Goal: Navigation & Orientation: Find specific page/section

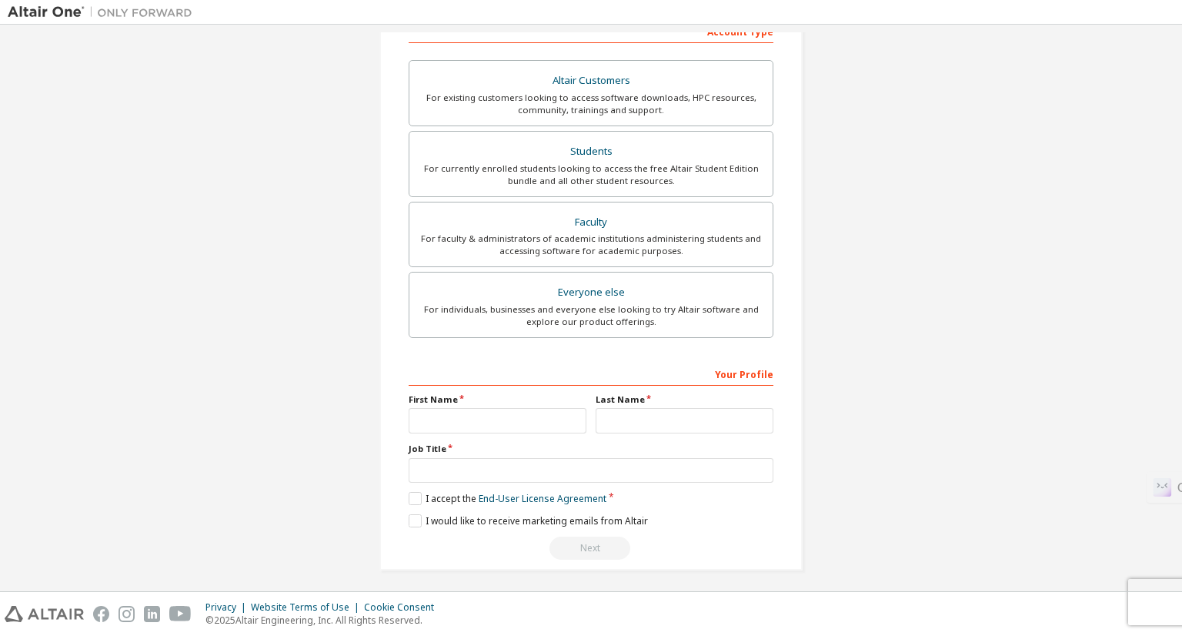
scroll to position [261, 0]
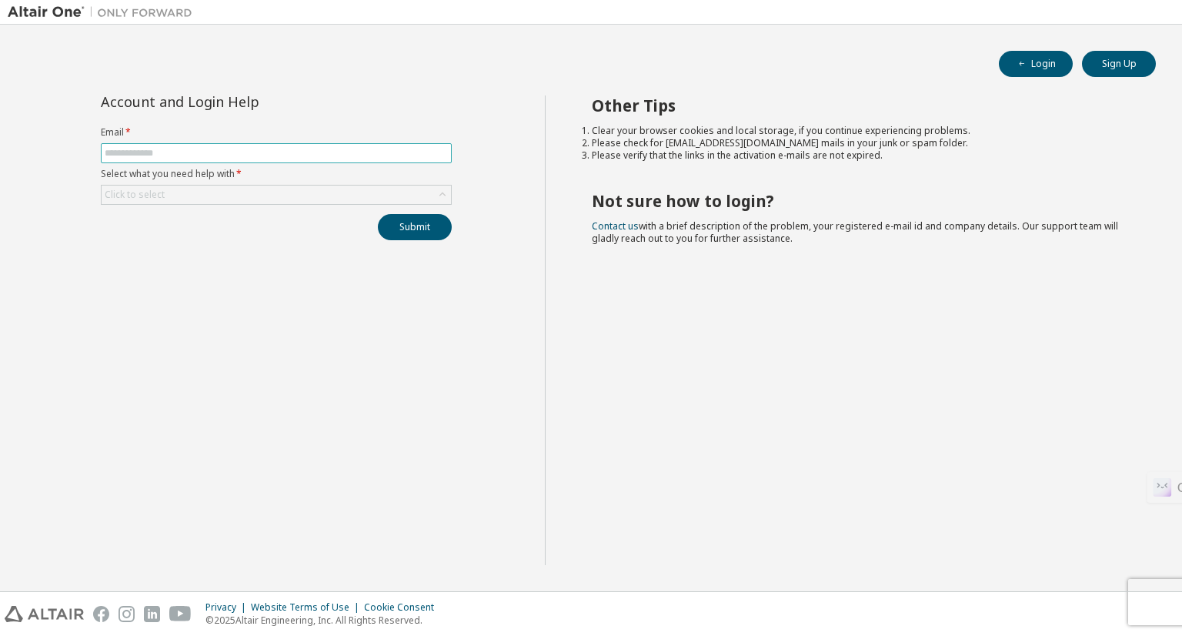
click at [296, 152] on input "text" at bounding box center [276, 153] width 343 height 12
type input "**********"
click at [278, 195] on div "Click to select" at bounding box center [276, 194] width 349 height 18
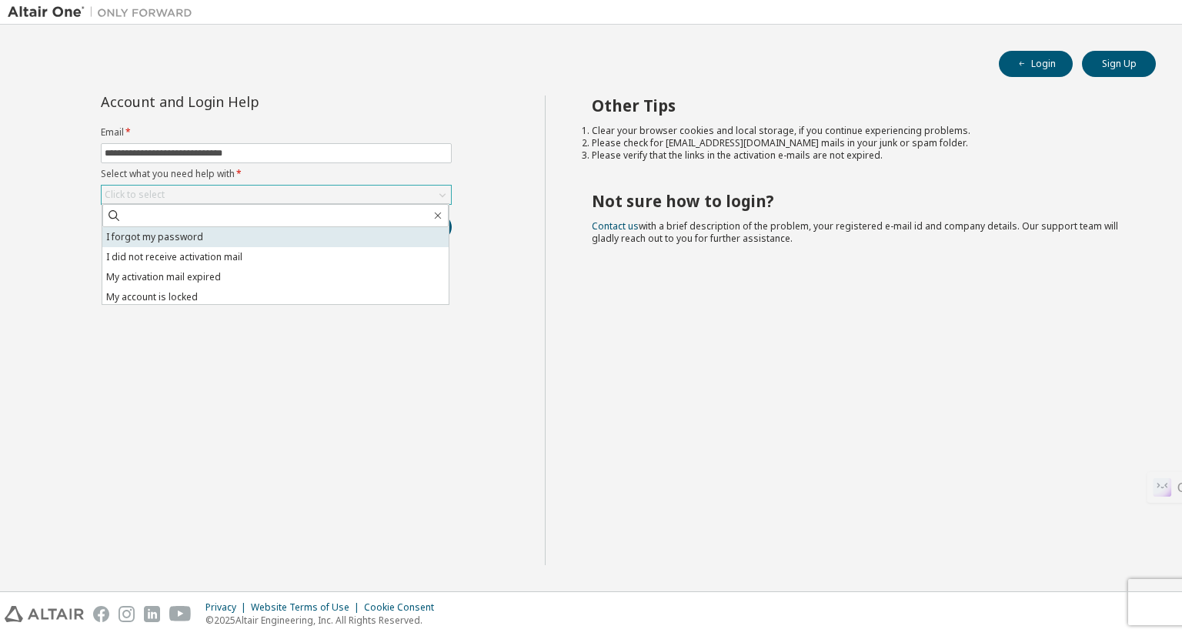
click at [215, 242] on li "I forgot my password" at bounding box center [275, 237] width 346 height 20
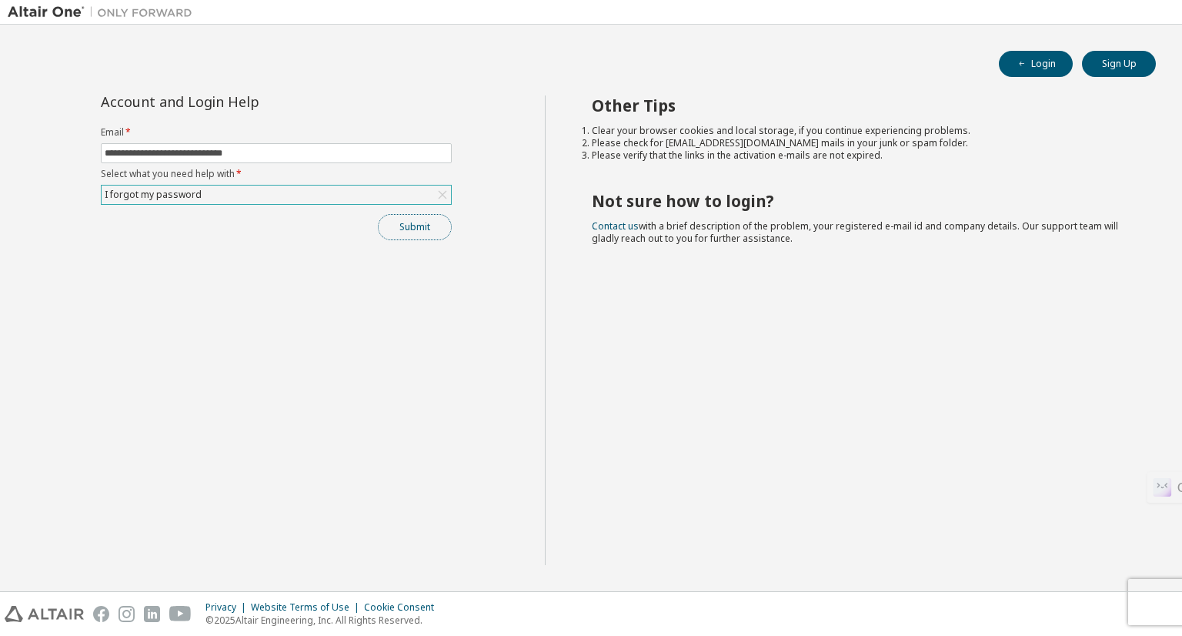
click at [414, 217] on button "Submit" at bounding box center [415, 227] width 74 height 26
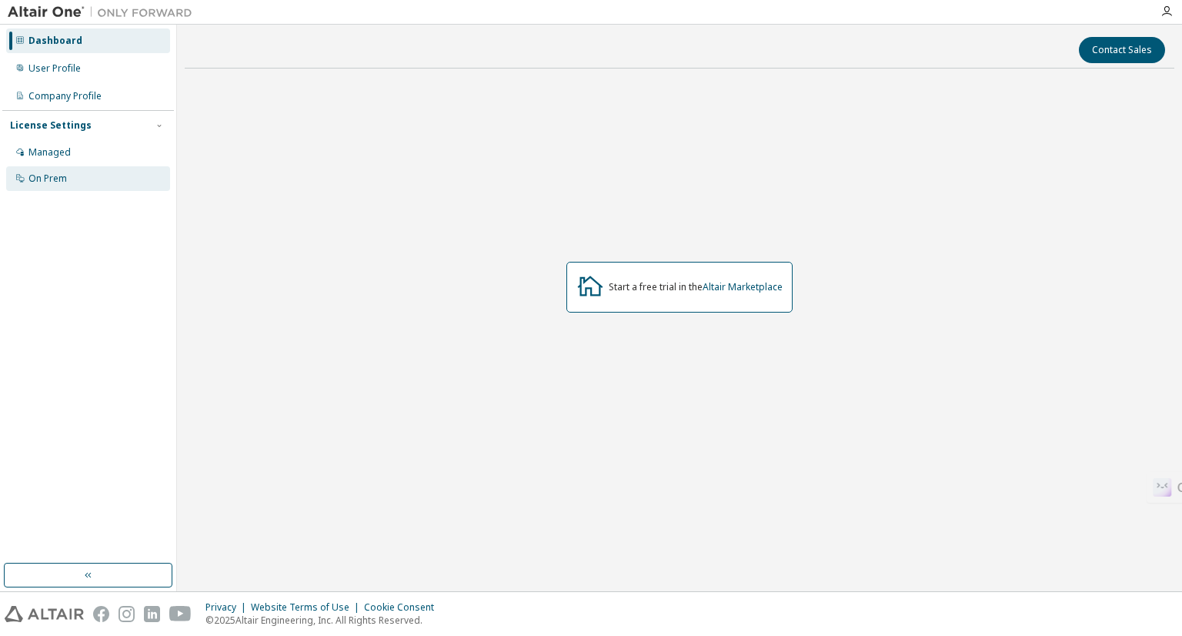
click at [65, 172] on div "On Prem" at bounding box center [47, 178] width 38 height 12
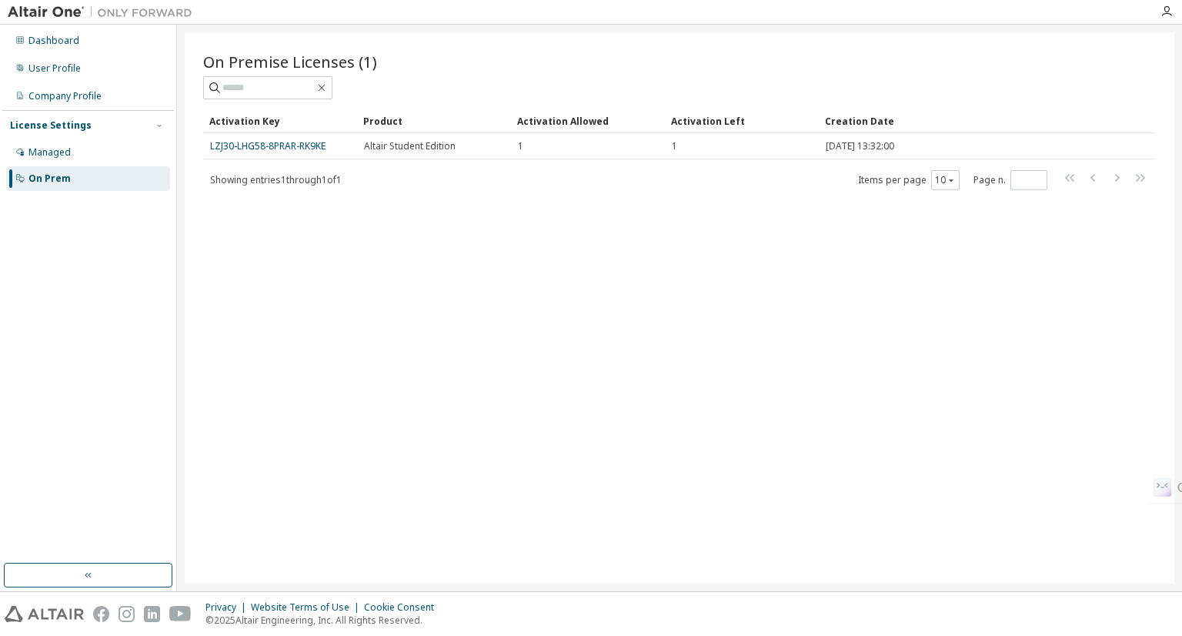
click at [43, 15] on img at bounding box center [104, 12] width 192 height 15
click at [54, 43] on div "Dashboard" at bounding box center [53, 41] width 51 height 12
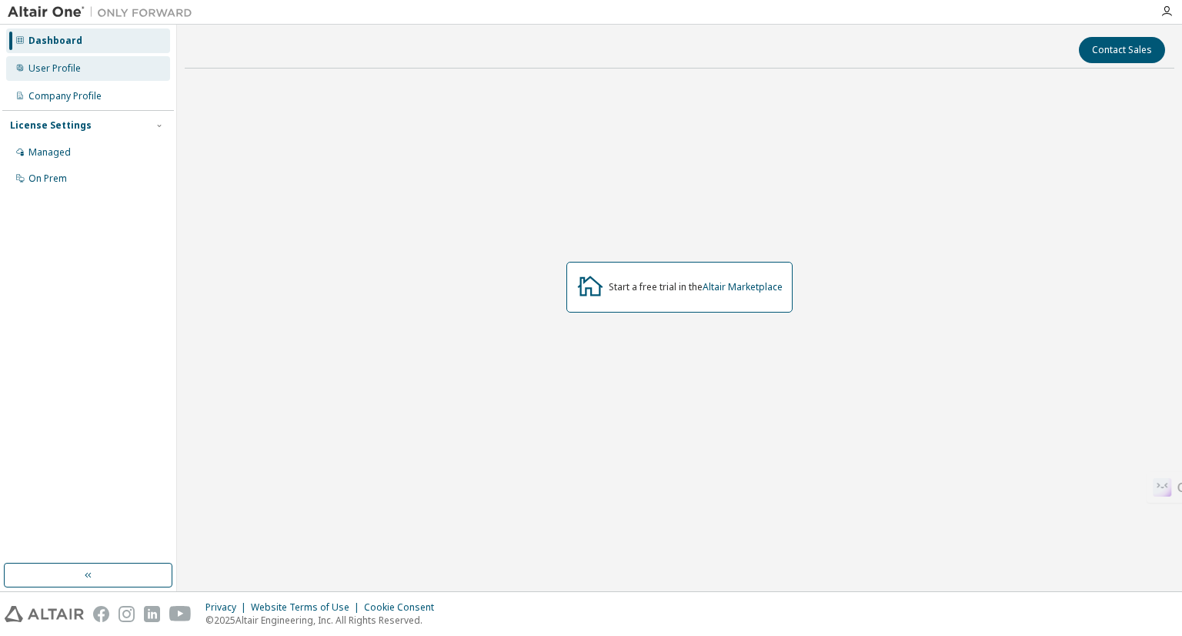
click at [71, 62] on div "User Profile" at bounding box center [54, 68] width 52 height 12
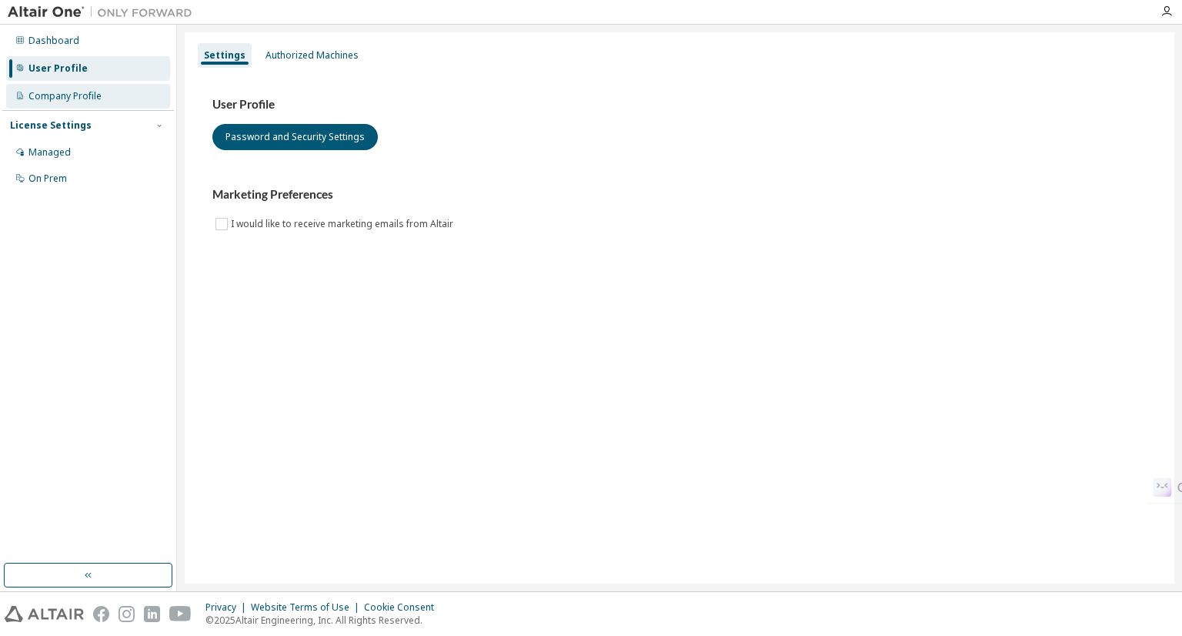
click at [74, 96] on div "Company Profile" at bounding box center [64, 96] width 73 height 12
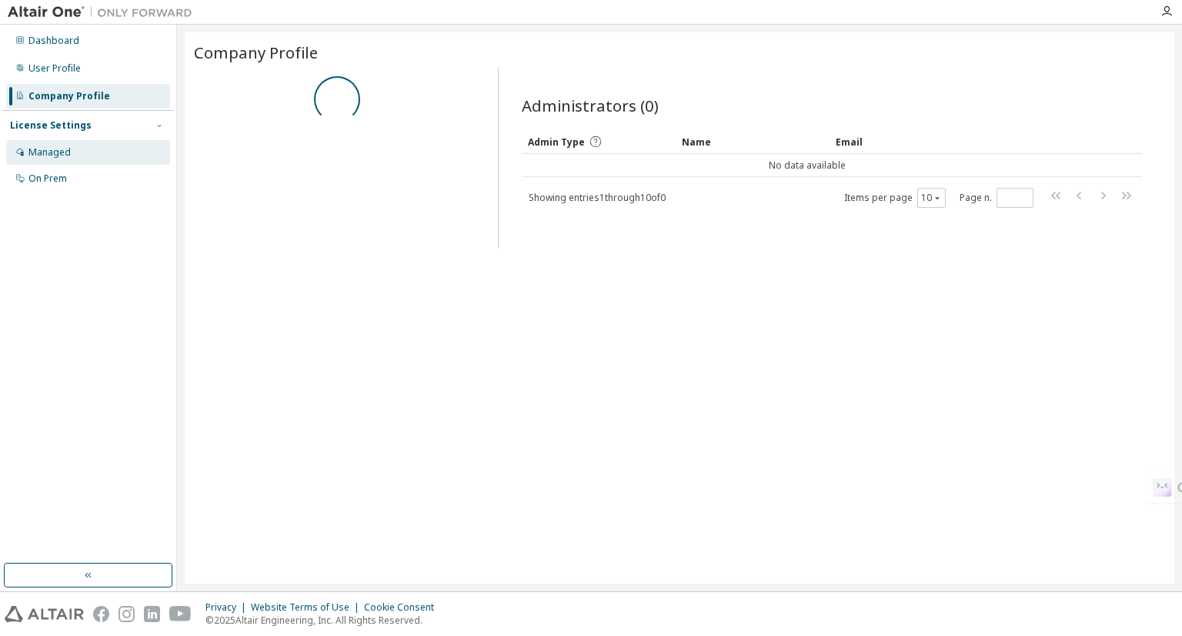
click at [102, 142] on div "Managed" at bounding box center [88, 152] width 164 height 25
